Goal: Submit feedback/report problem: Submit feedback/report problem

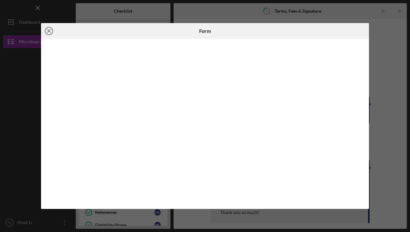
click at [49, 30] on icon "Icon/Close" at bounding box center [49, 31] width 16 height 16
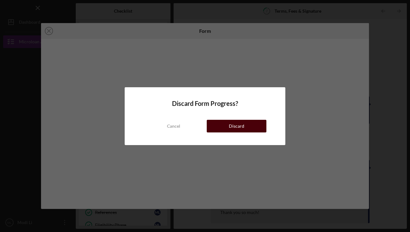
click at [244, 126] on button "Discard" at bounding box center [237, 126] width 60 height 13
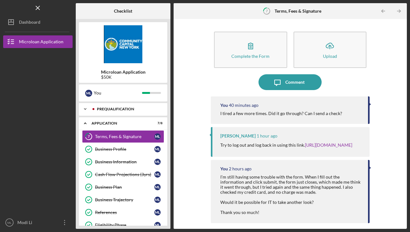
click at [137, 109] on div "Prequalification" at bounding box center [128, 109] width 63 height 4
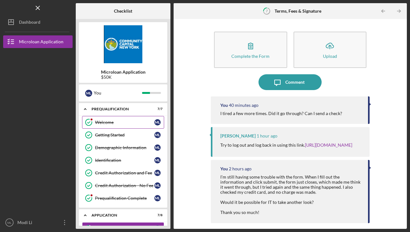
click at [132, 121] on div "Welcome" at bounding box center [124, 122] width 59 height 5
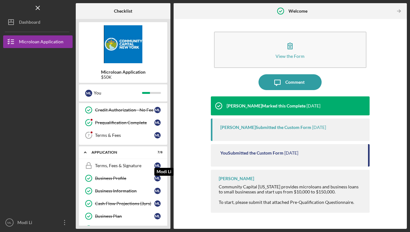
scroll to position [80, 0]
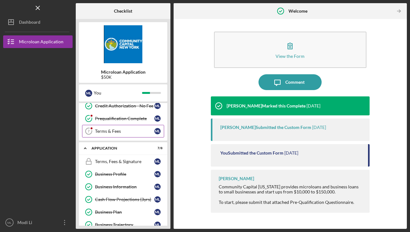
click at [129, 132] on div "Terms & Fees" at bounding box center [124, 131] width 59 height 5
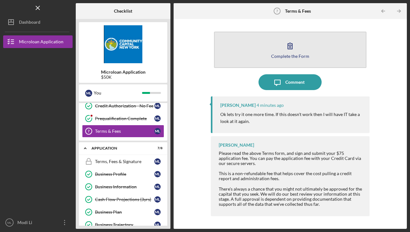
click at [291, 52] on icon "button" at bounding box center [290, 46] width 16 height 16
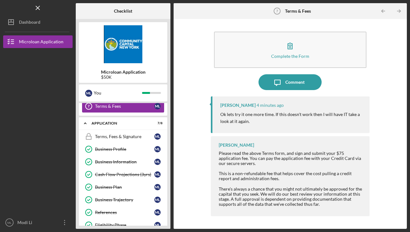
scroll to position [105, 0]
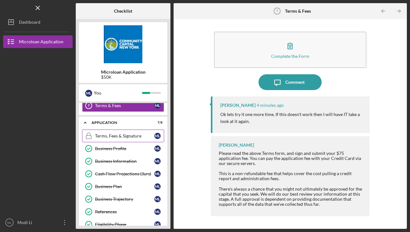
click at [128, 135] on div "Terms, Fees & Signature" at bounding box center [124, 135] width 59 height 5
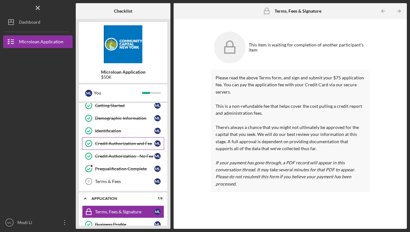
scroll to position [37, 0]
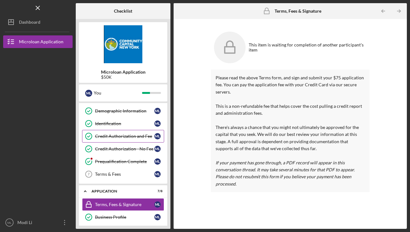
click at [132, 174] on div "Terms & Fees" at bounding box center [124, 173] width 59 height 5
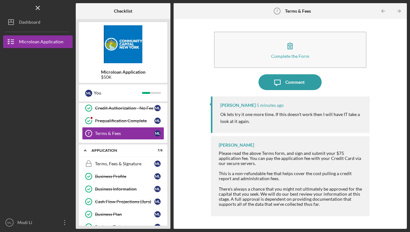
scroll to position [70, 0]
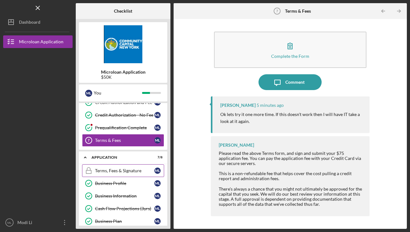
click at [125, 170] on div "Terms, Fees & Signature" at bounding box center [124, 170] width 59 height 5
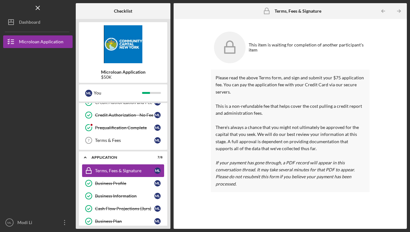
click at [125, 170] on div "Terms, Fees & Signature" at bounding box center [124, 170] width 59 height 5
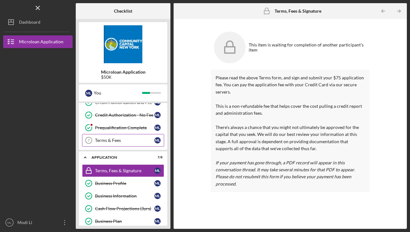
click at [122, 141] on div "Terms & Fees" at bounding box center [124, 140] width 59 height 5
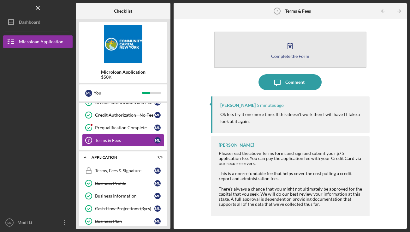
click at [282, 47] on button "Complete the Form Form" at bounding box center [290, 50] width 153 height 36
click at [279, 55] on div "Complete the Form" at bounding box center [290, 56] width 38 height 5
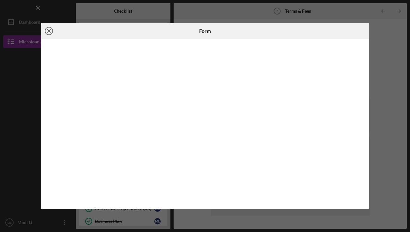
click at [49, 30] on icon "Icon/Close" at bounding box center [49, 31] width 16 height 16
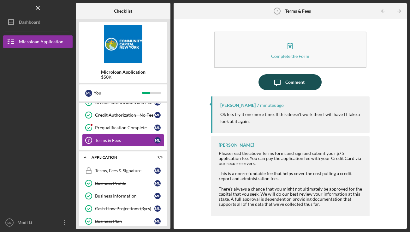
click at [292, 82] on div "Comment" at bounding box center [294, 82] width 19 height 16
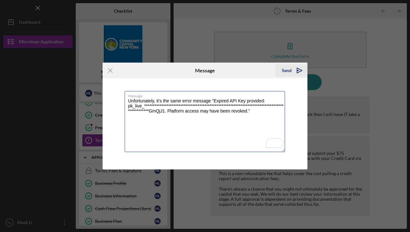
type textarea "**********"
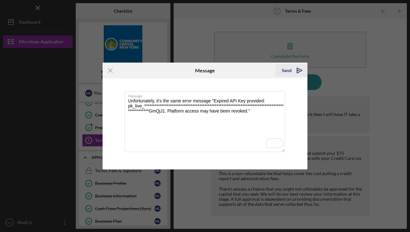
click at [287, 72] on div "Send" at bounding box center [287, 70] width 10 height 13
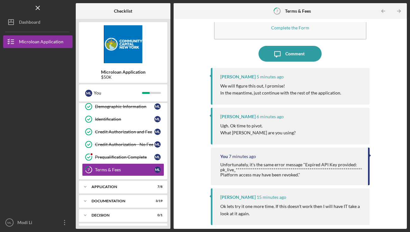
scroll to position [25, 0]
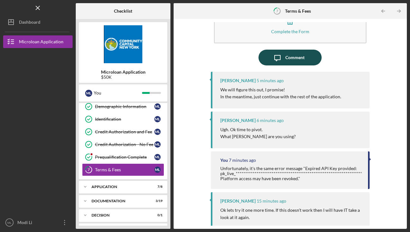
click at [296, 57] on div "Comment" at bounding box center [294, 58] width 19 height 16
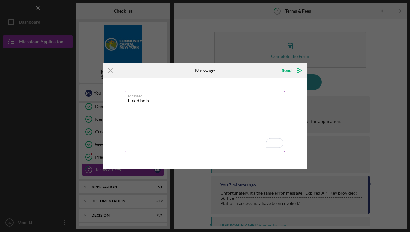
click at [155, 101] on textarea "I tried both" at bounding box center [205, 121] width 161 height 61
click at [198, 101] on textarea "I tried both google chrome and Safrai" at bounding box center [205, 121] width 161 height 61
click at [229, 104] on textarea "I tried both Google Chrome and Safari" at bounding box center [205, 121] width 161 height 61
click at [276, 101] on textarea "I tried both Google Chrome and Safari, and different emails and different credi…" at bounding box center [205, 121] width 161 height 61
click at [153, 107] on textarea "I tried both Google Chrome and Safari, and different emails and different credi…" at bounding box center [205, 121] width 161 height 61
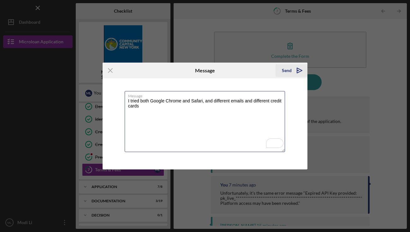
type textarea "I tried both Google Chrome and Safari, and different emails and different credi…"
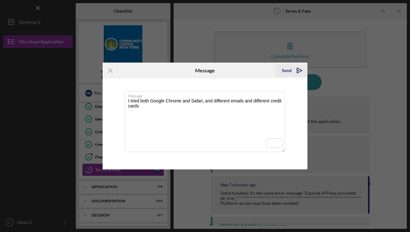
click at [286, 70] on div "Send" at bounding box center [287, 70] width 10 height 13
